Goal: Task Accomplishment & Management: Use online tool/utility

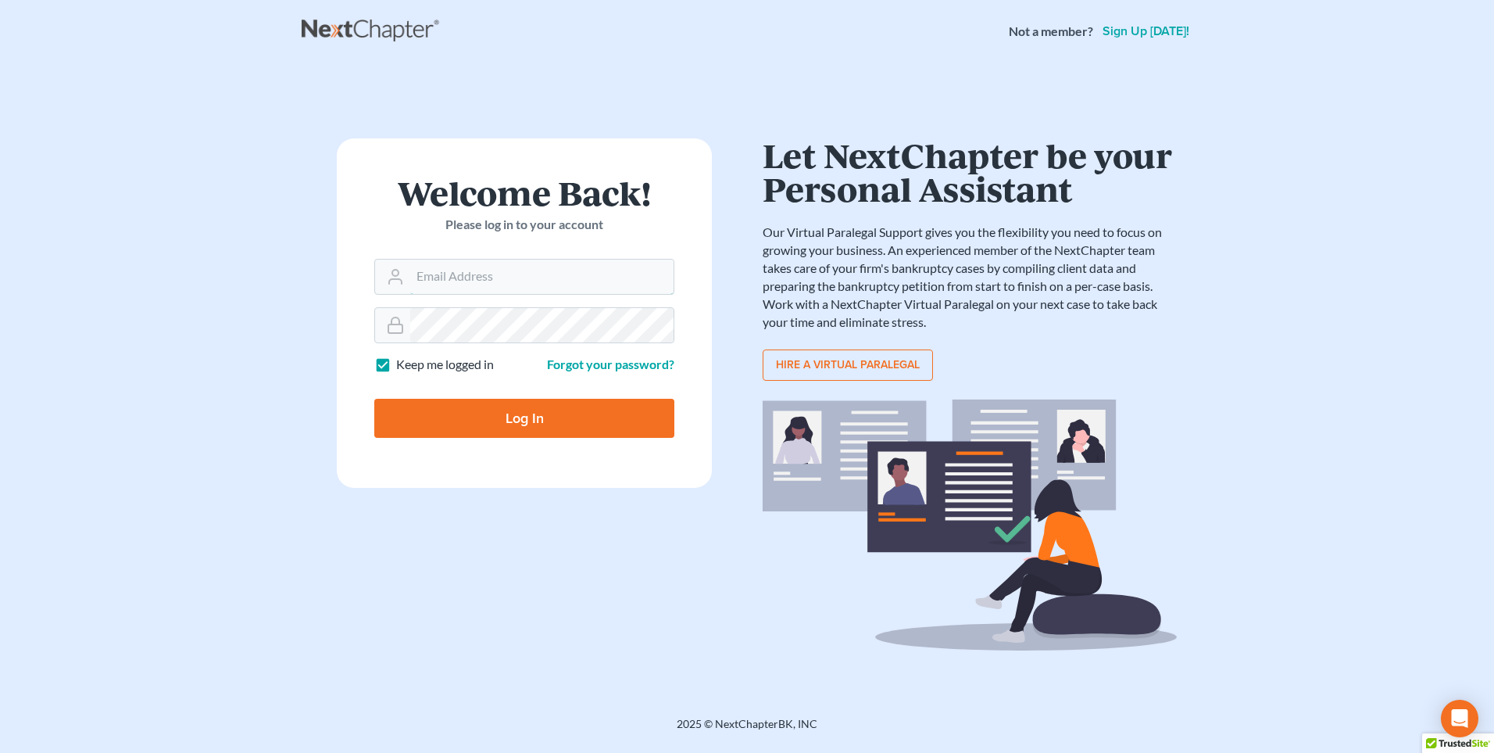
type input "[PERSON_NAME][EMAIL_ADDRESS][DOMAIN_NAME]"
click at [459, 420] on input "Log In" at bounding box center [524, 418] width 300 height 39
type input "Thinking..."
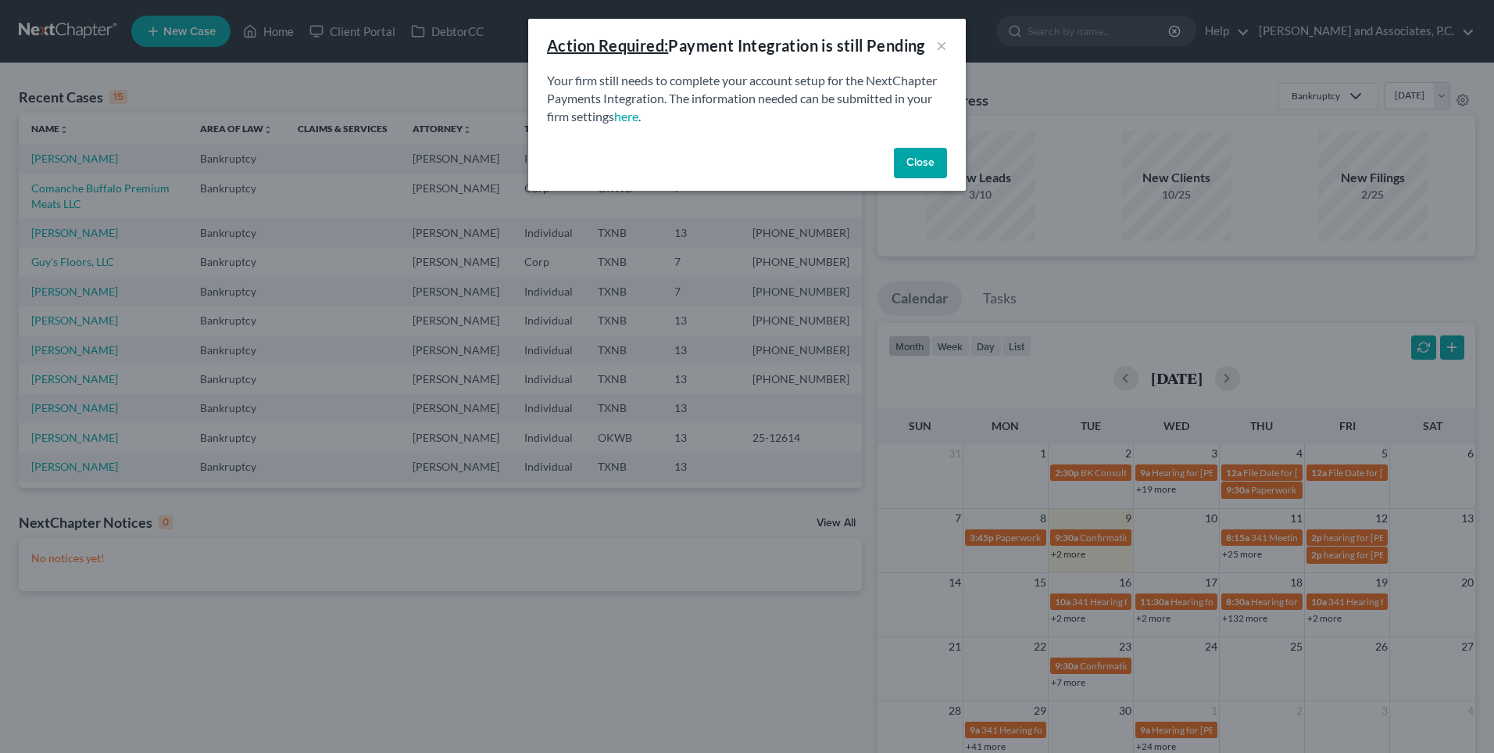
click at [914, 165] on button "Close" at bounding box center [920, 163] width 53 height 31
